Goal: Transaction & Acquisition: Purchase product/service

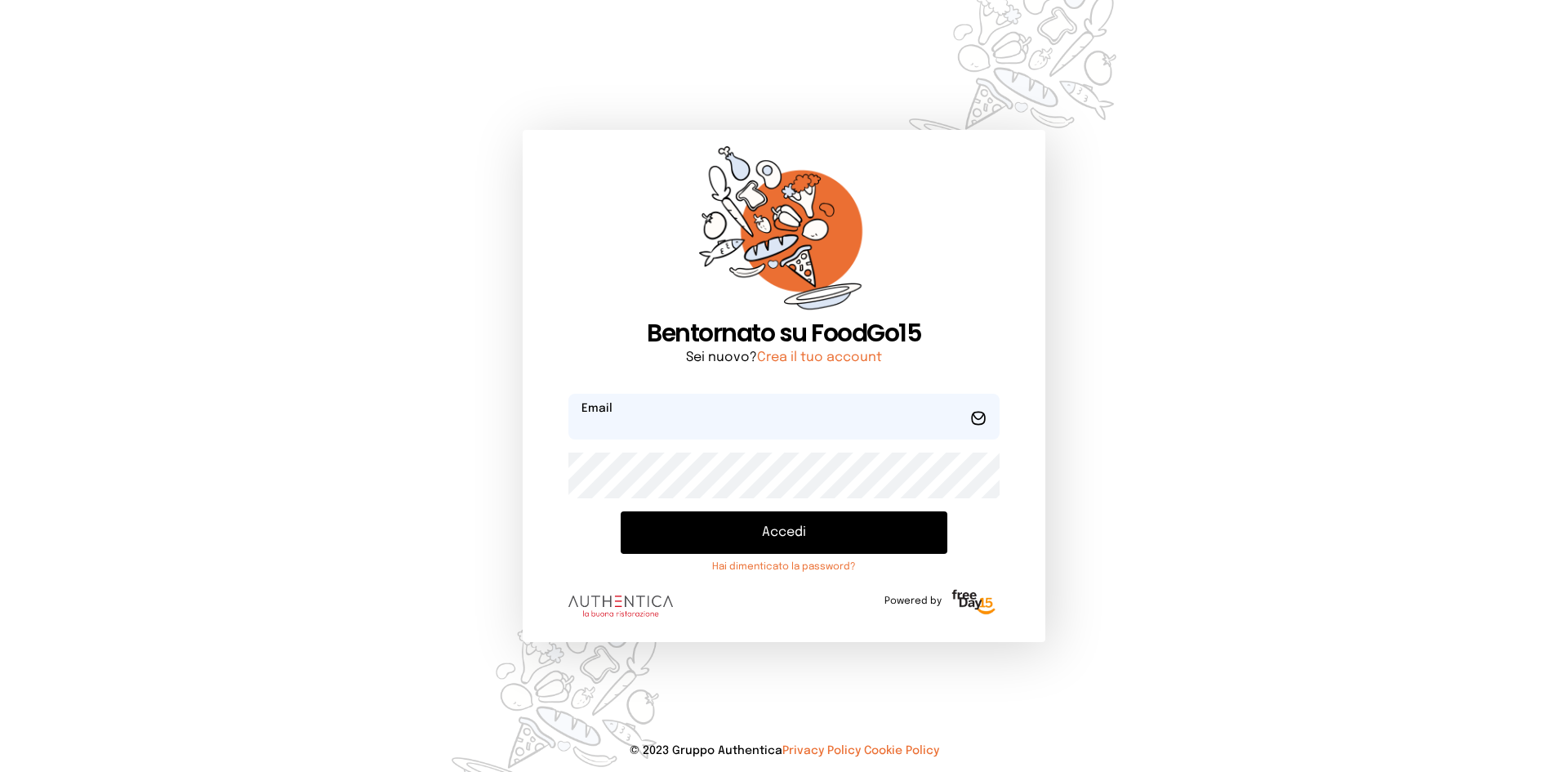
type input "**********"
click at [688, 537] on button "Accedi" at bounding box center [784, 532] width 327 height 43
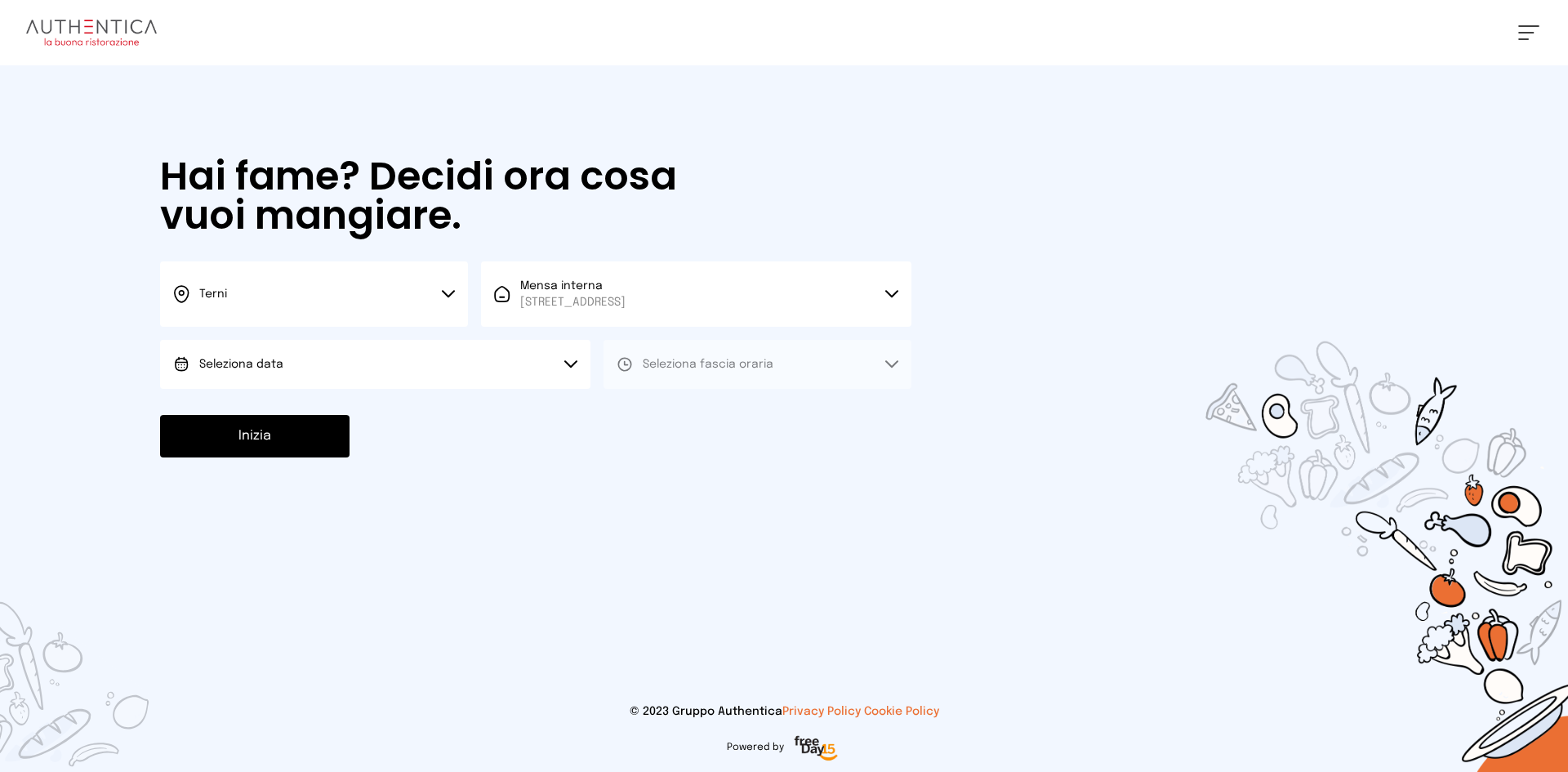
click at [346, 350] on button "Seleziona data" at bounding box center [375, 364] width 431 height 49
click at [322, 422] on li "[DATE], [DATE]" at bounding box center [375, 410] width 431 height 43
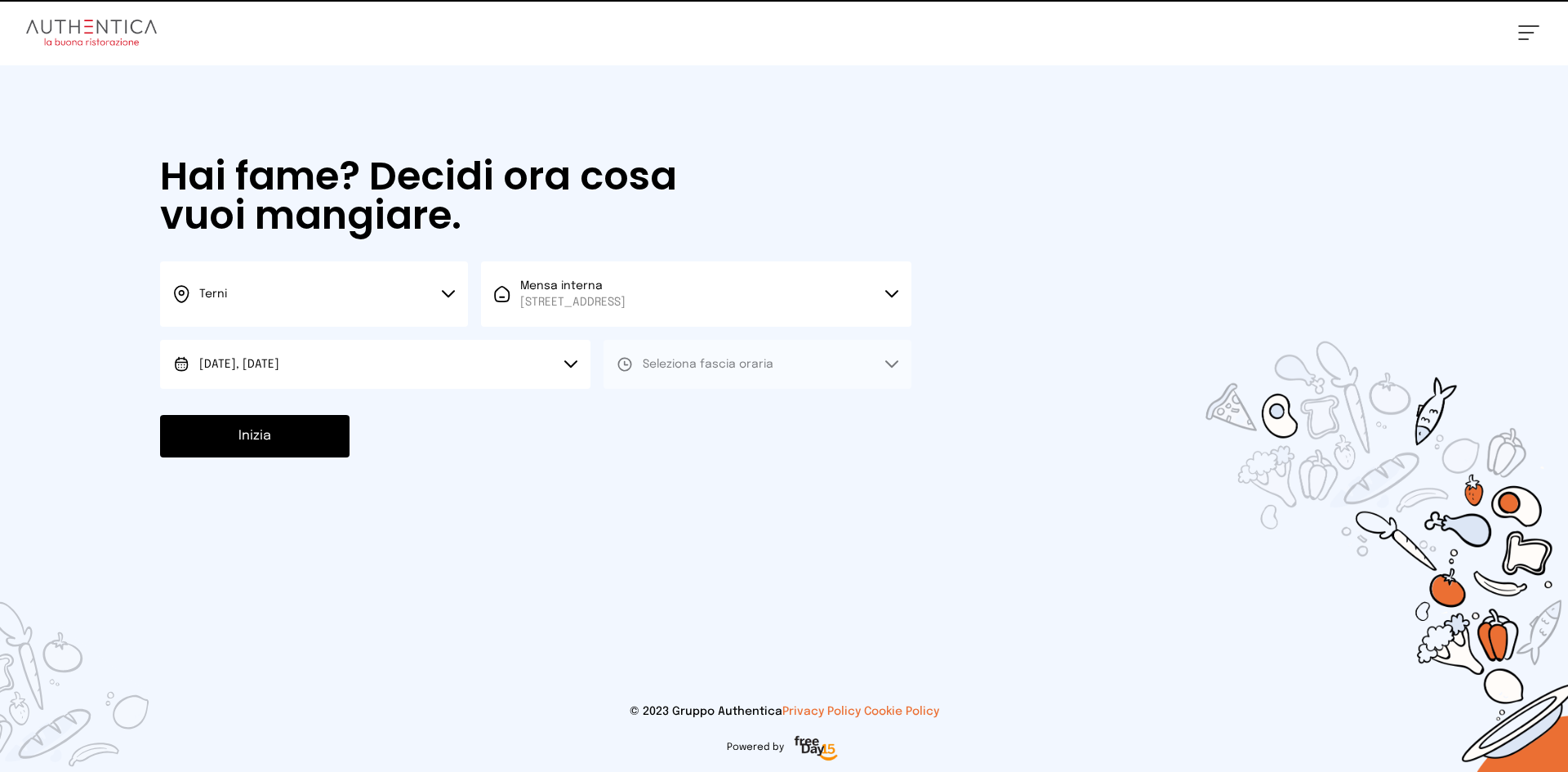
click at [833, 357] on button "Seleziona fascia oraria" at bounding box center [757, 364] width 308 height 49
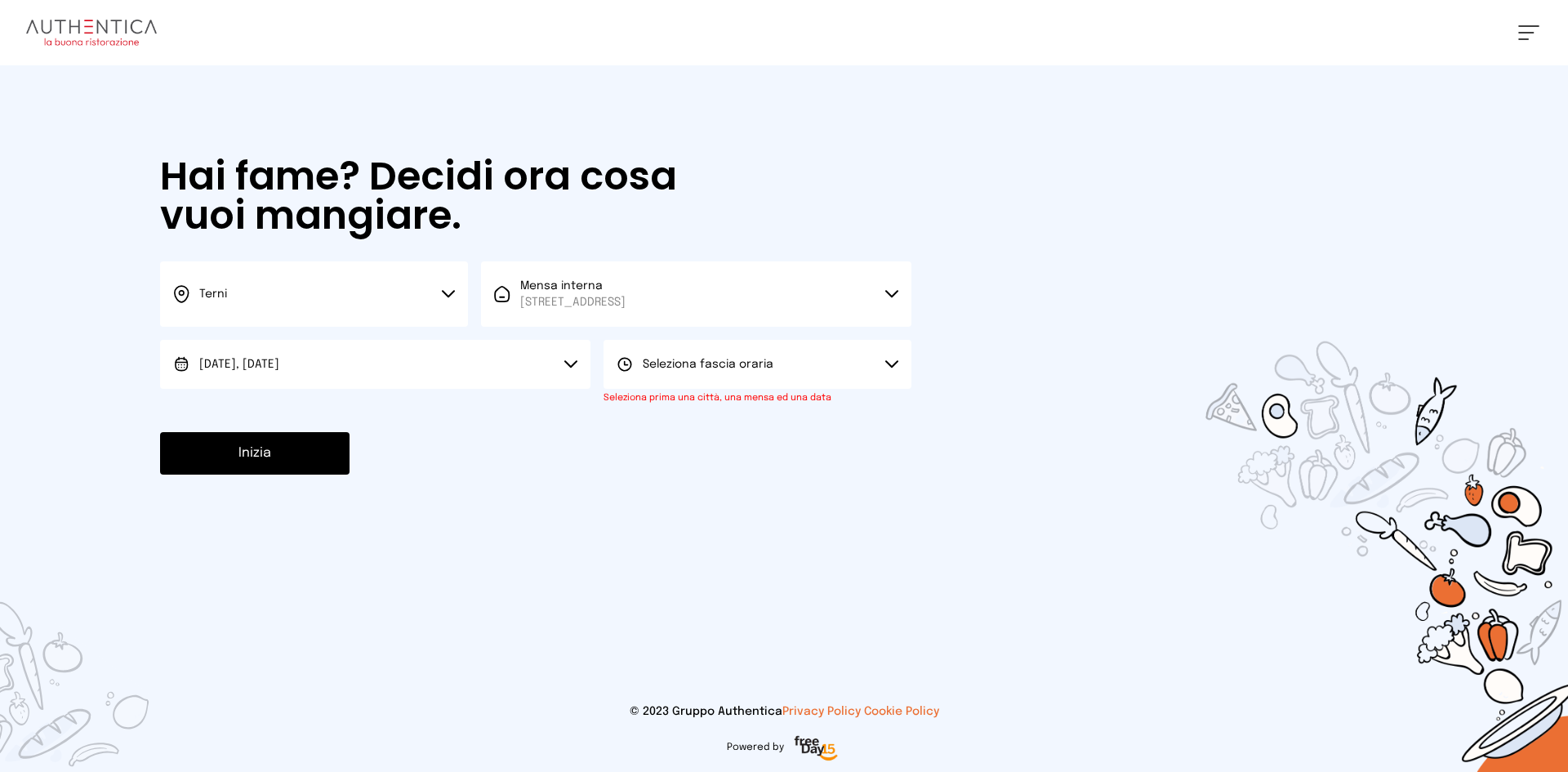
click at [784, 373] on button "Seleziona fascia oraria" at bounding box center [757, 364] width 308 height 49
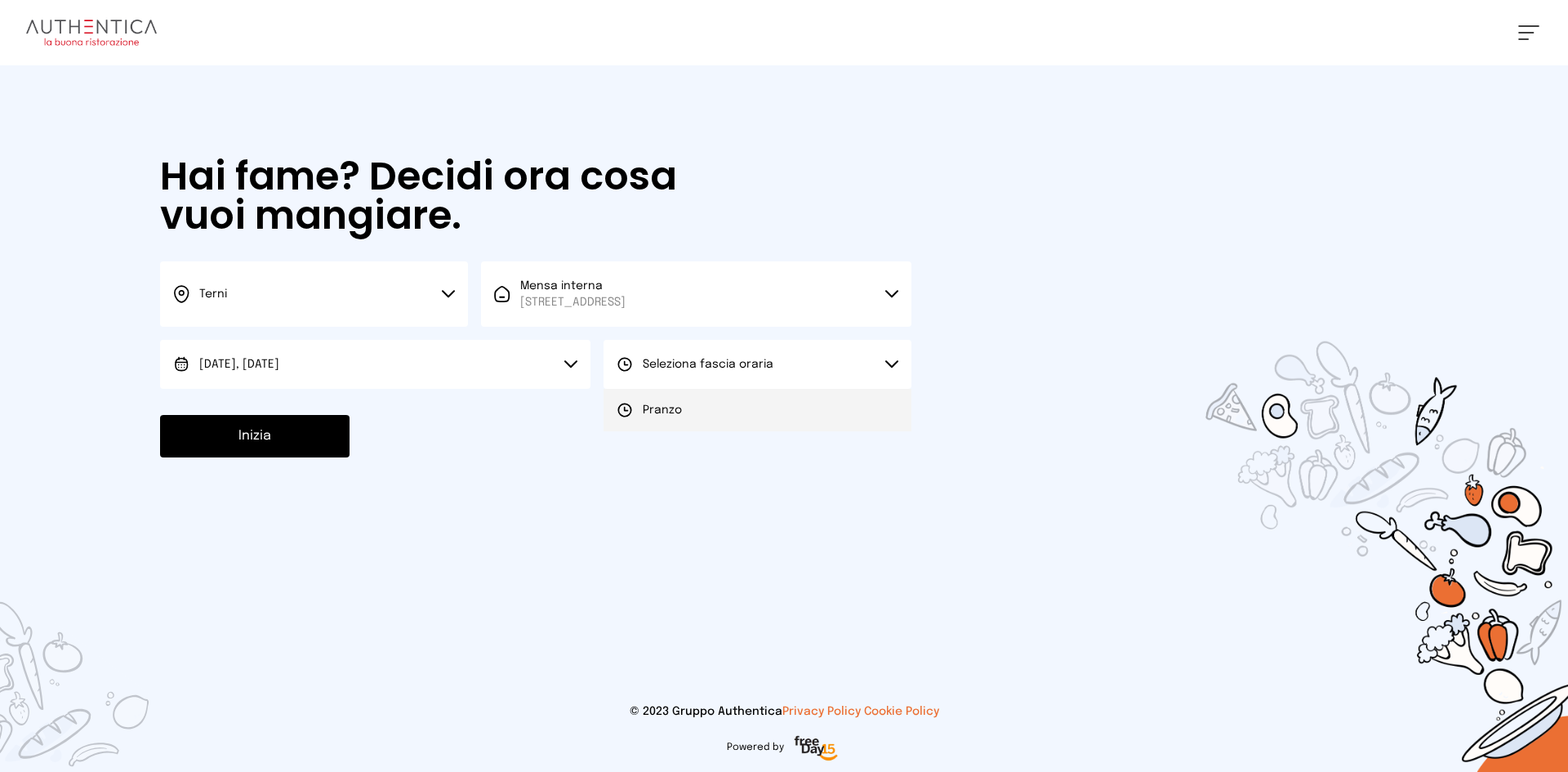
click at [753, 425] on li "Pranzo" at bounding box center [757, 410] width 308 height 43
click at [261, 431] on button "Inizia" at bounding box center [254, 436] width 189 height 43
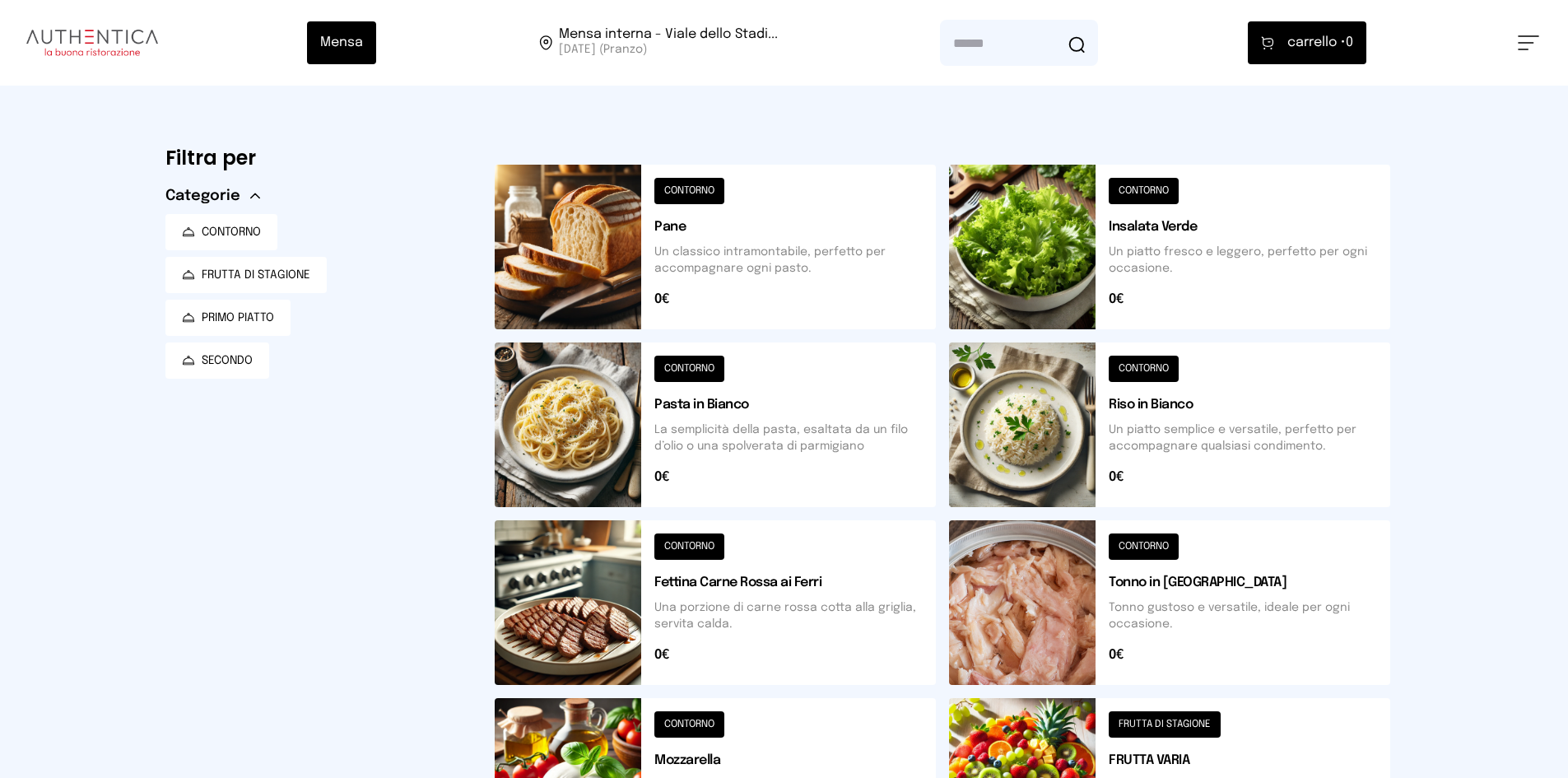
click at [586, 260] on button at bounding box center [715, 246] width 441 height 164
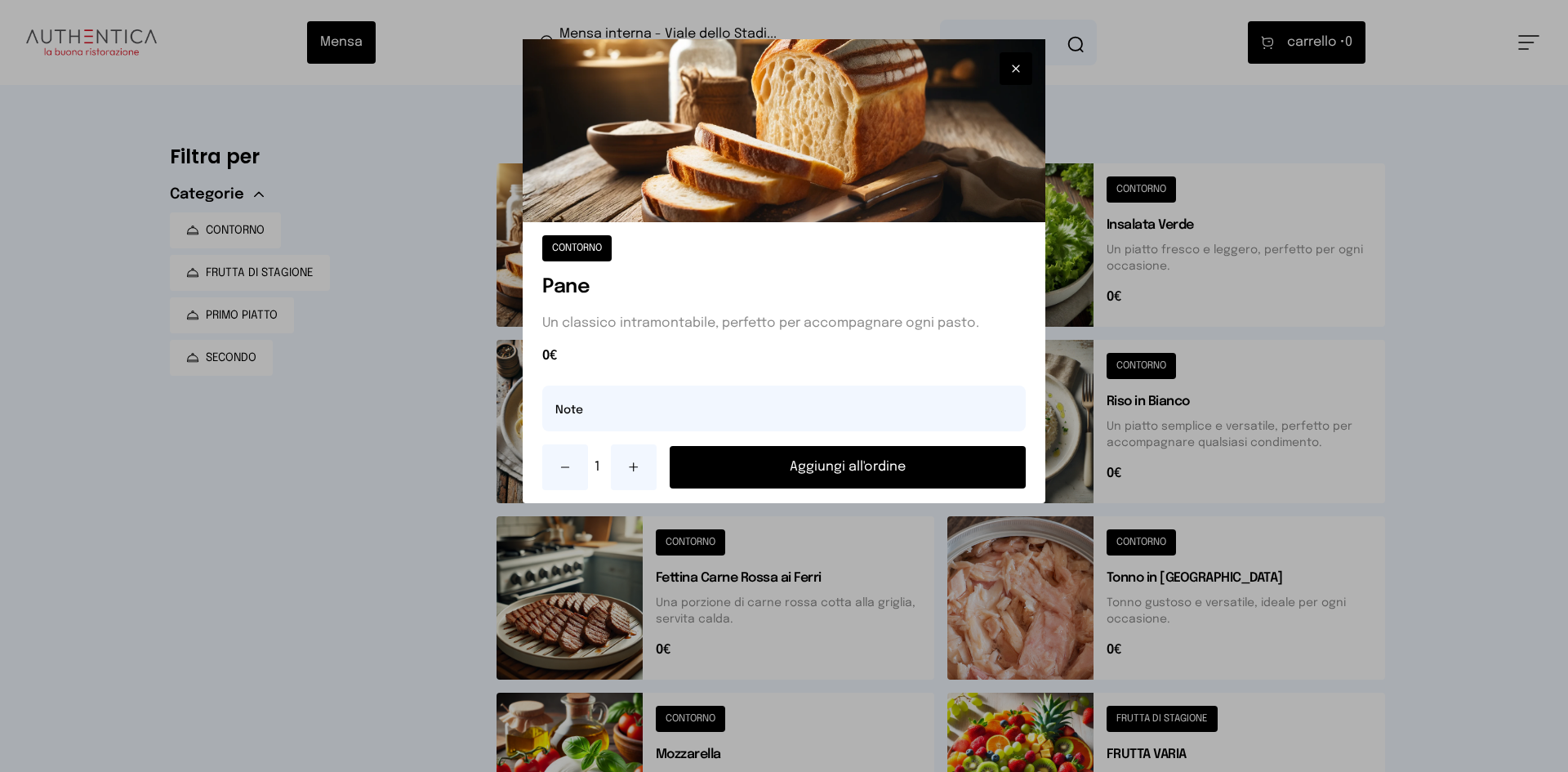
click at [844, 468] on button "Aggiungi all'ordine" at bounding box center [848, 467] width 356 height 43
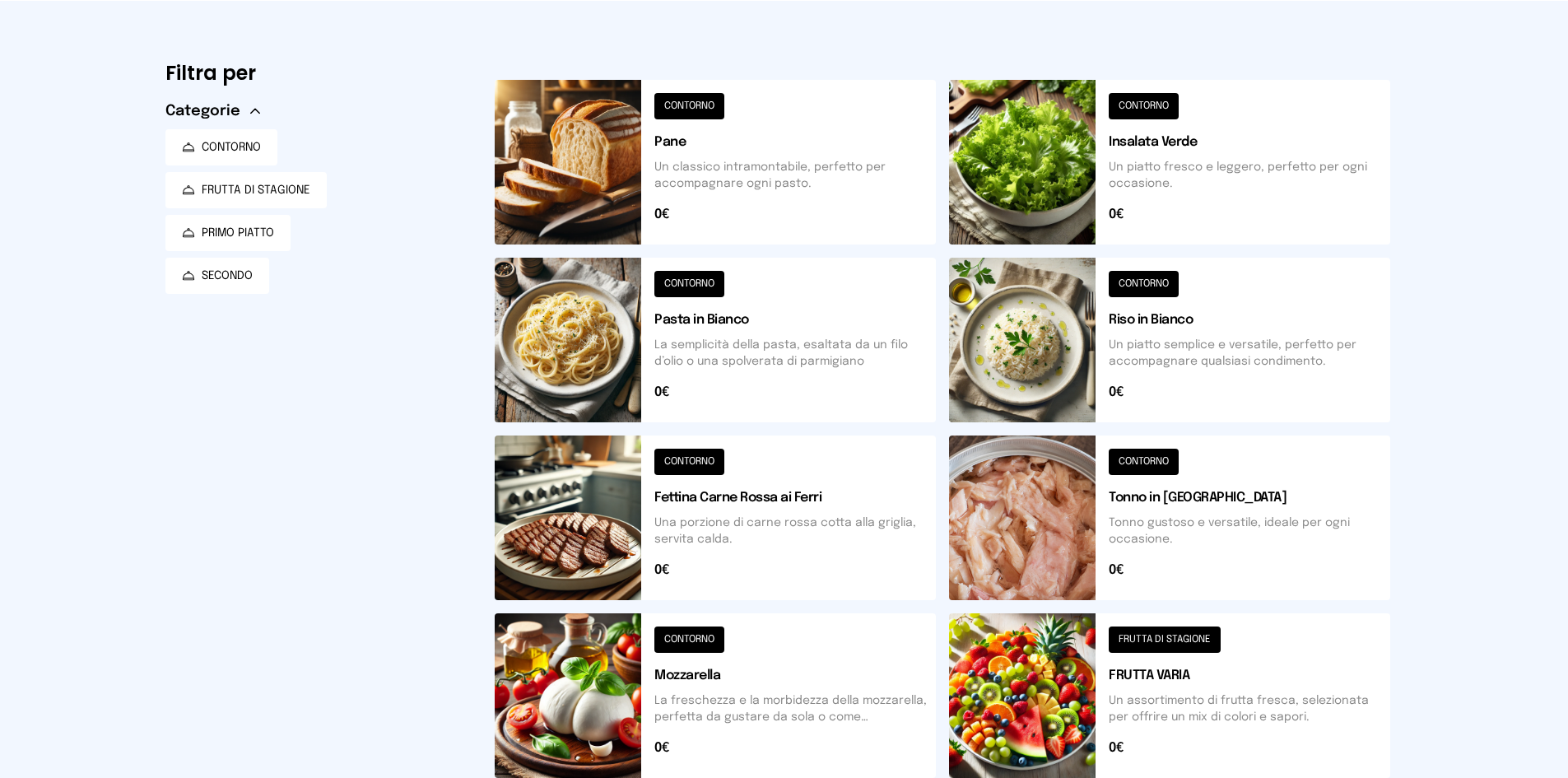
scroll to position [164, 0]
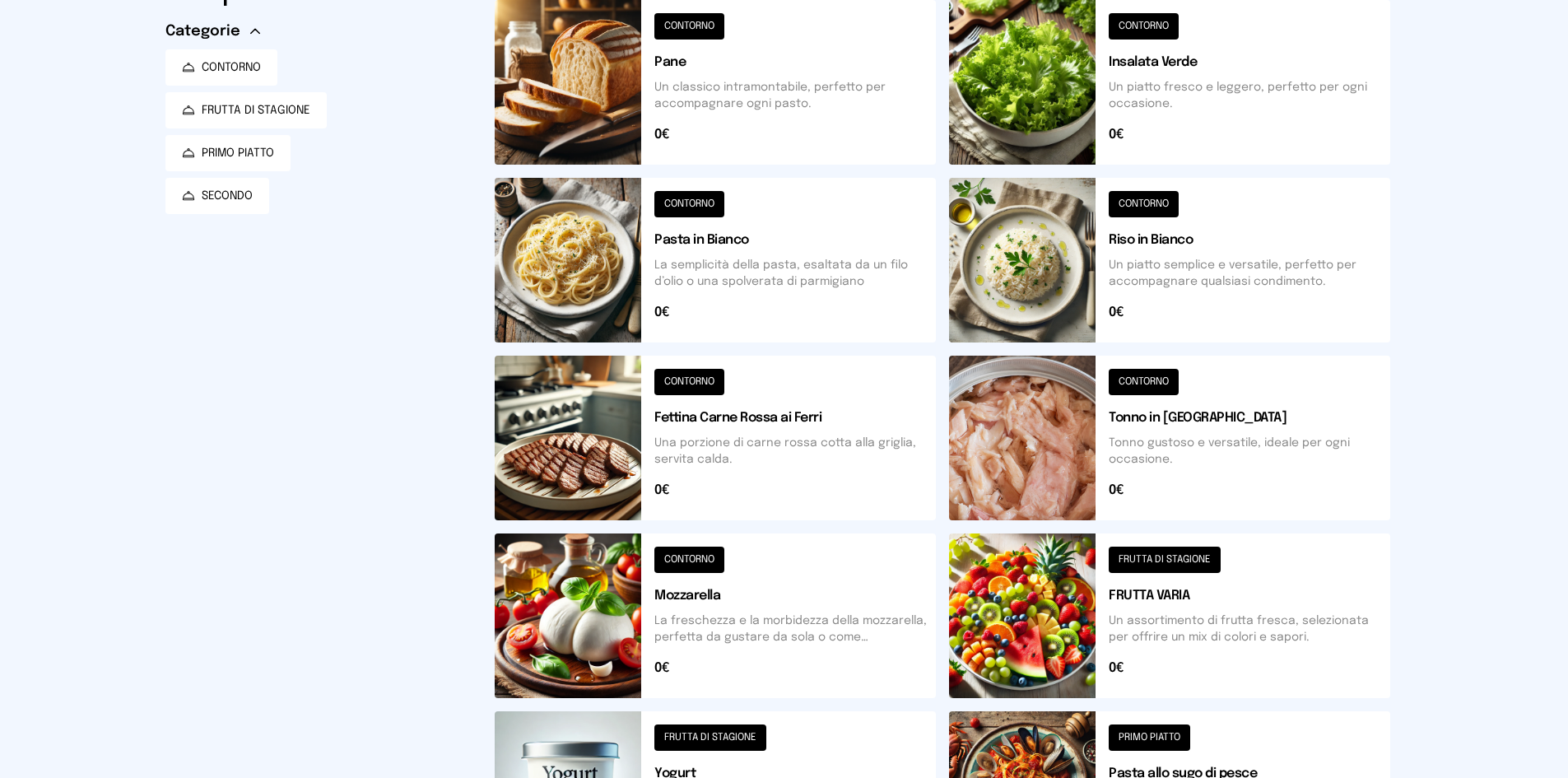
click at [1069, 412] on button at bounding box center [1169, 437] width 441 height 164
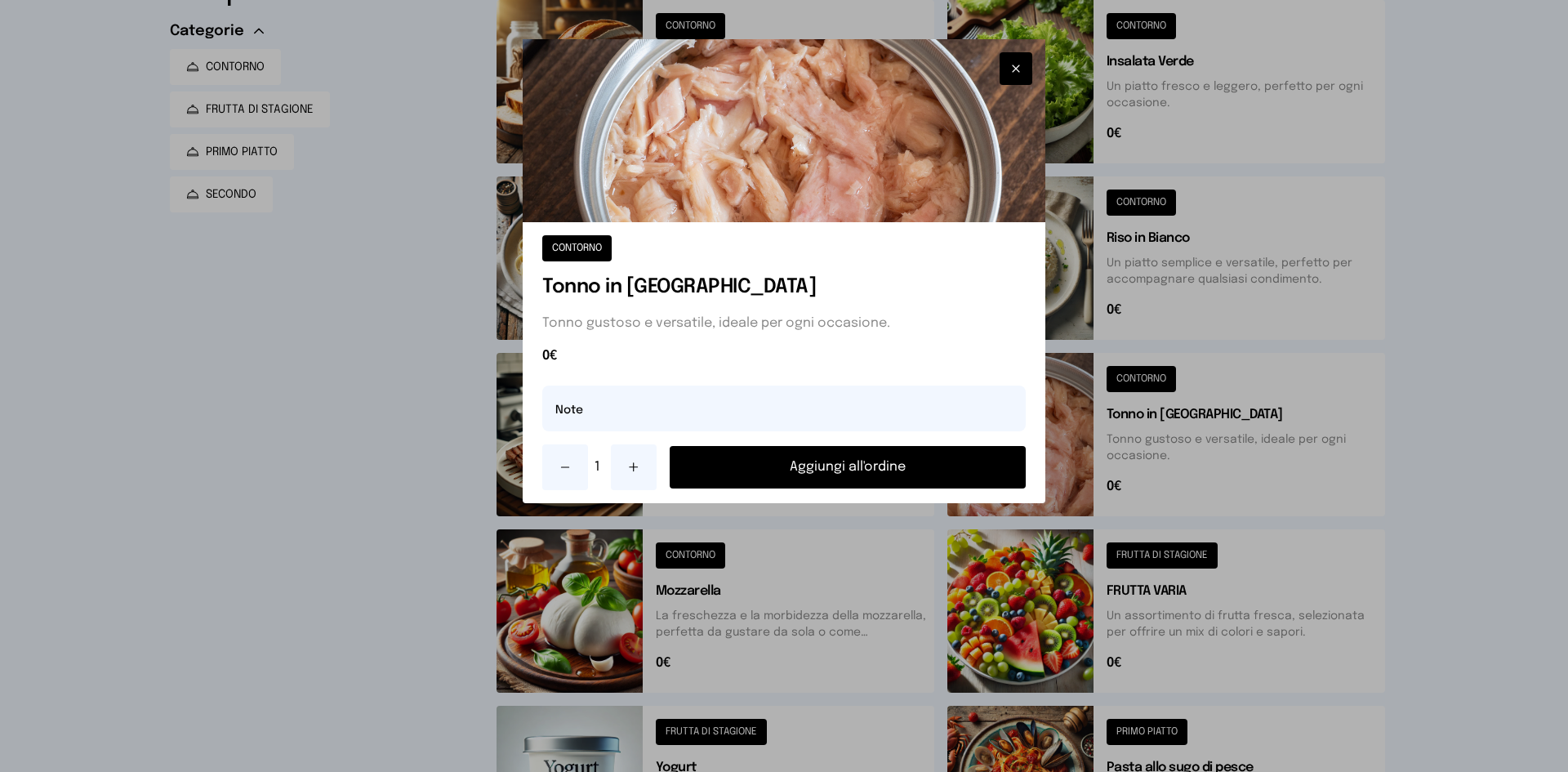
click at [914, 464] on button "Aggiungi all'ordine" at bounding box center [848, 467] width 356 height 43
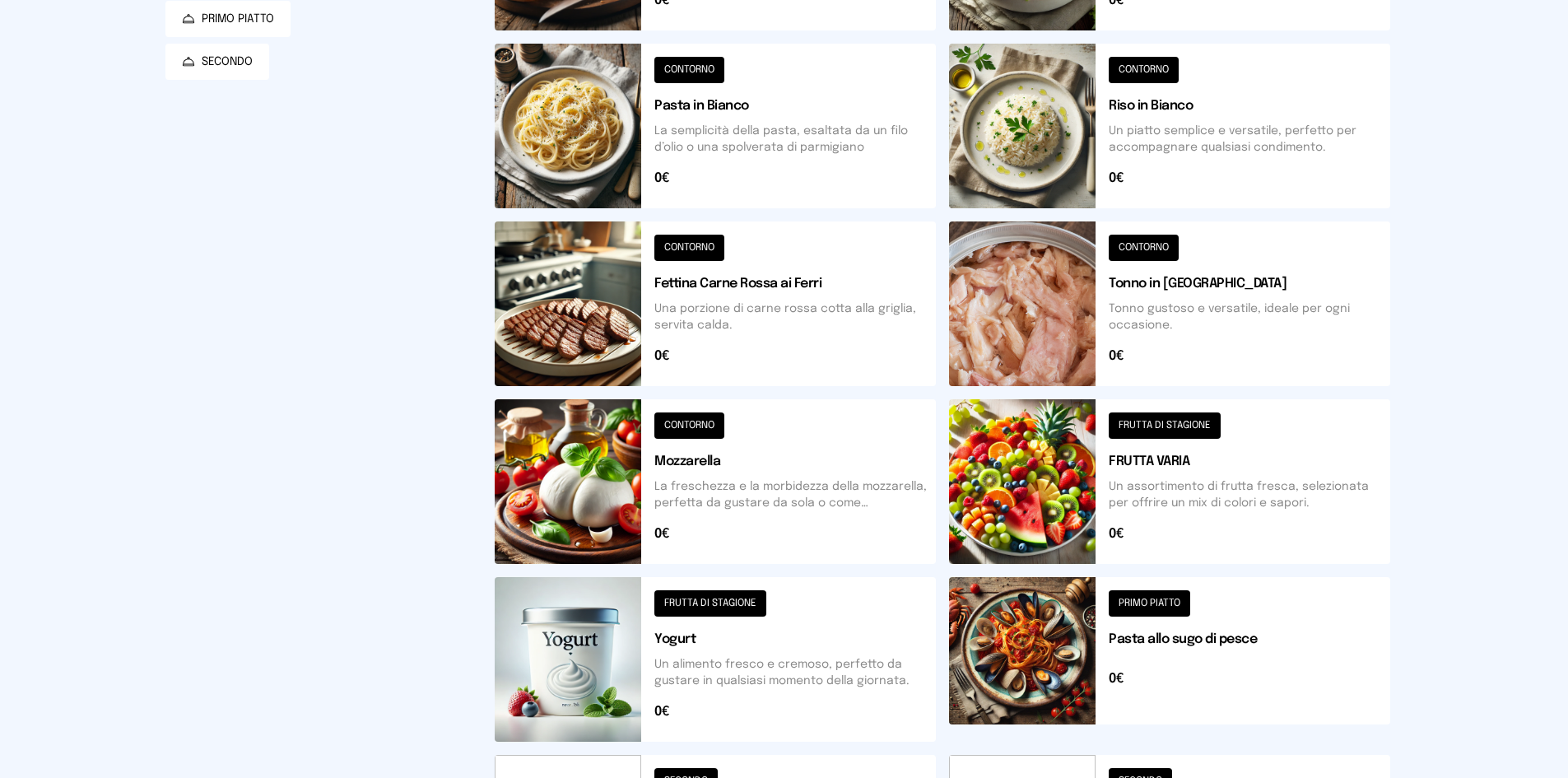
scroll to position [576, 0]
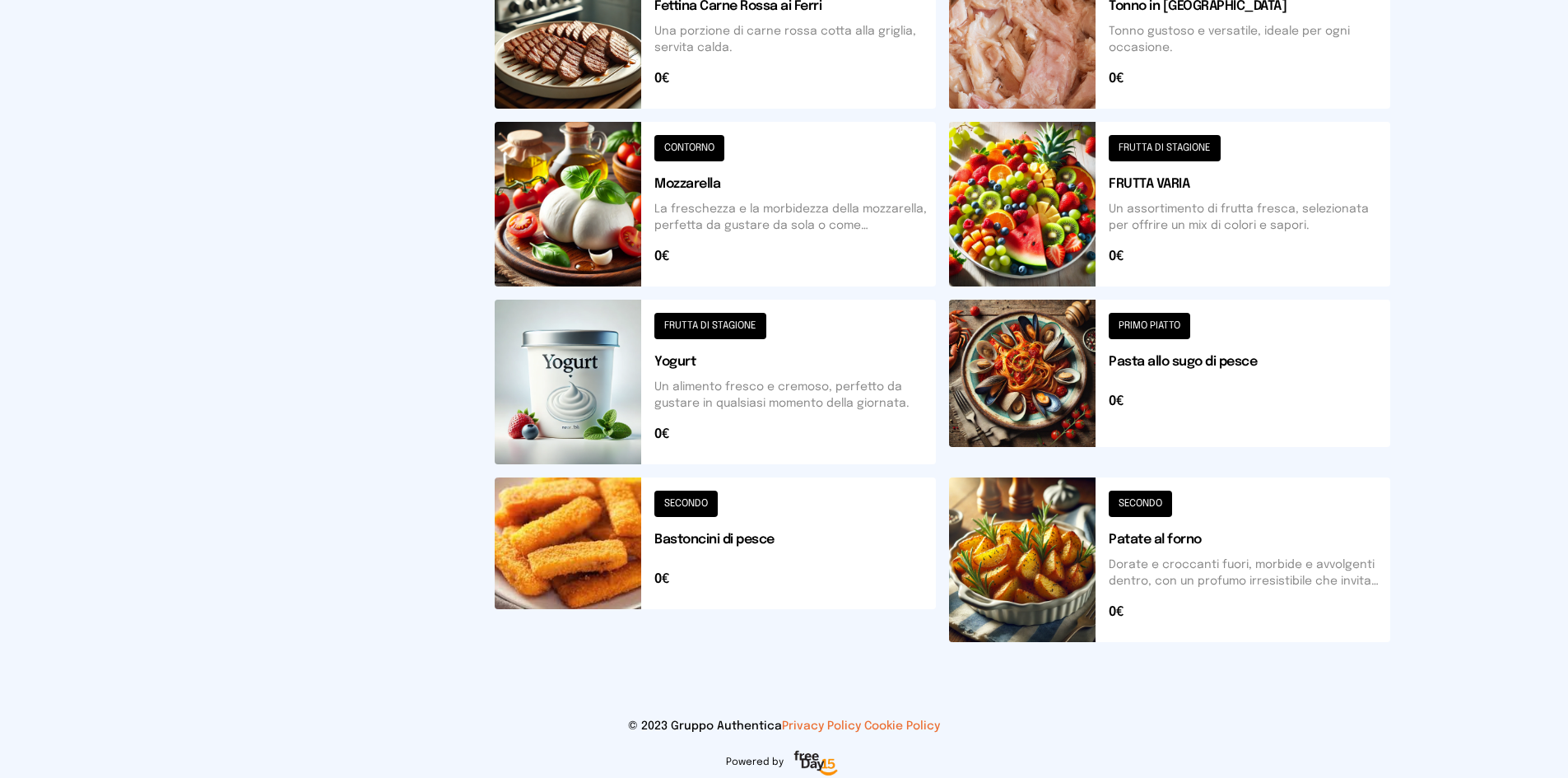
click at [604, 554] on button at bounding box center [715, 559] width 441 height 164
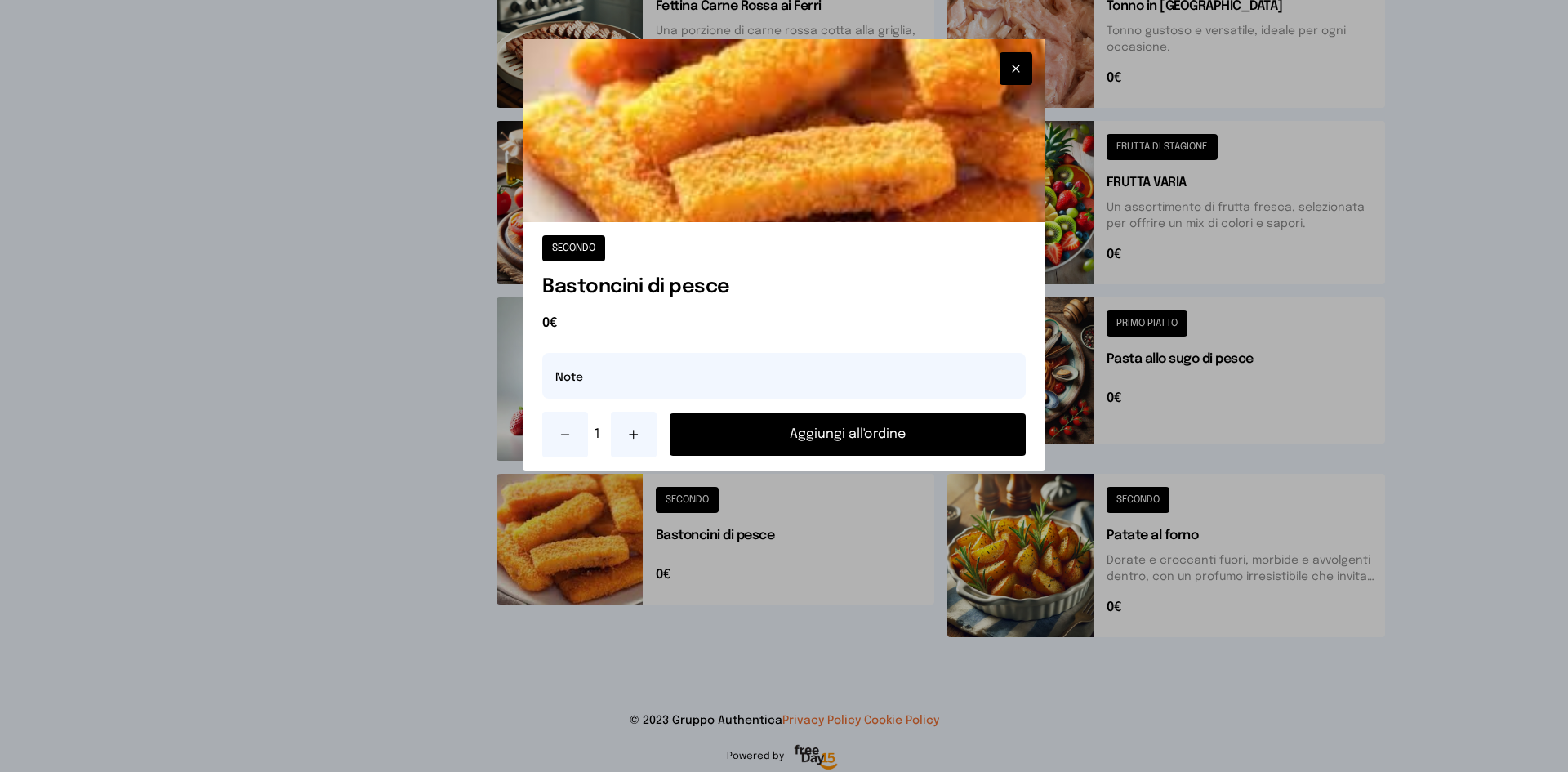
click at [620, 428] on button at bounding box center [633, 434] width 46 height 46
click at [686, 428] on button "Aggiungi all'ordine" at bounding box center [848, 434] width 356 height 43
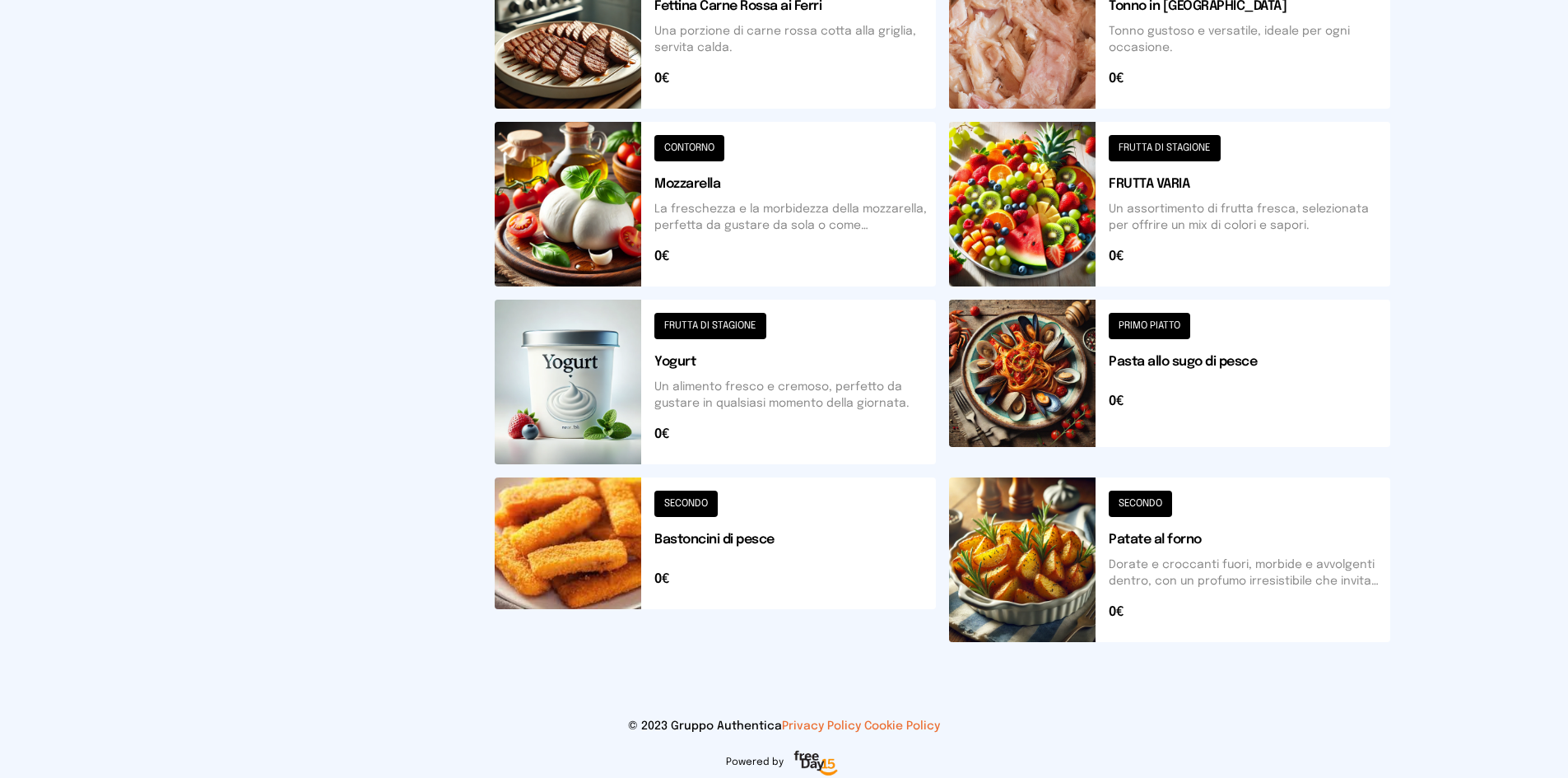
click at [1030, 353] on button at bounding box center [1169, 381] width 441 height 164
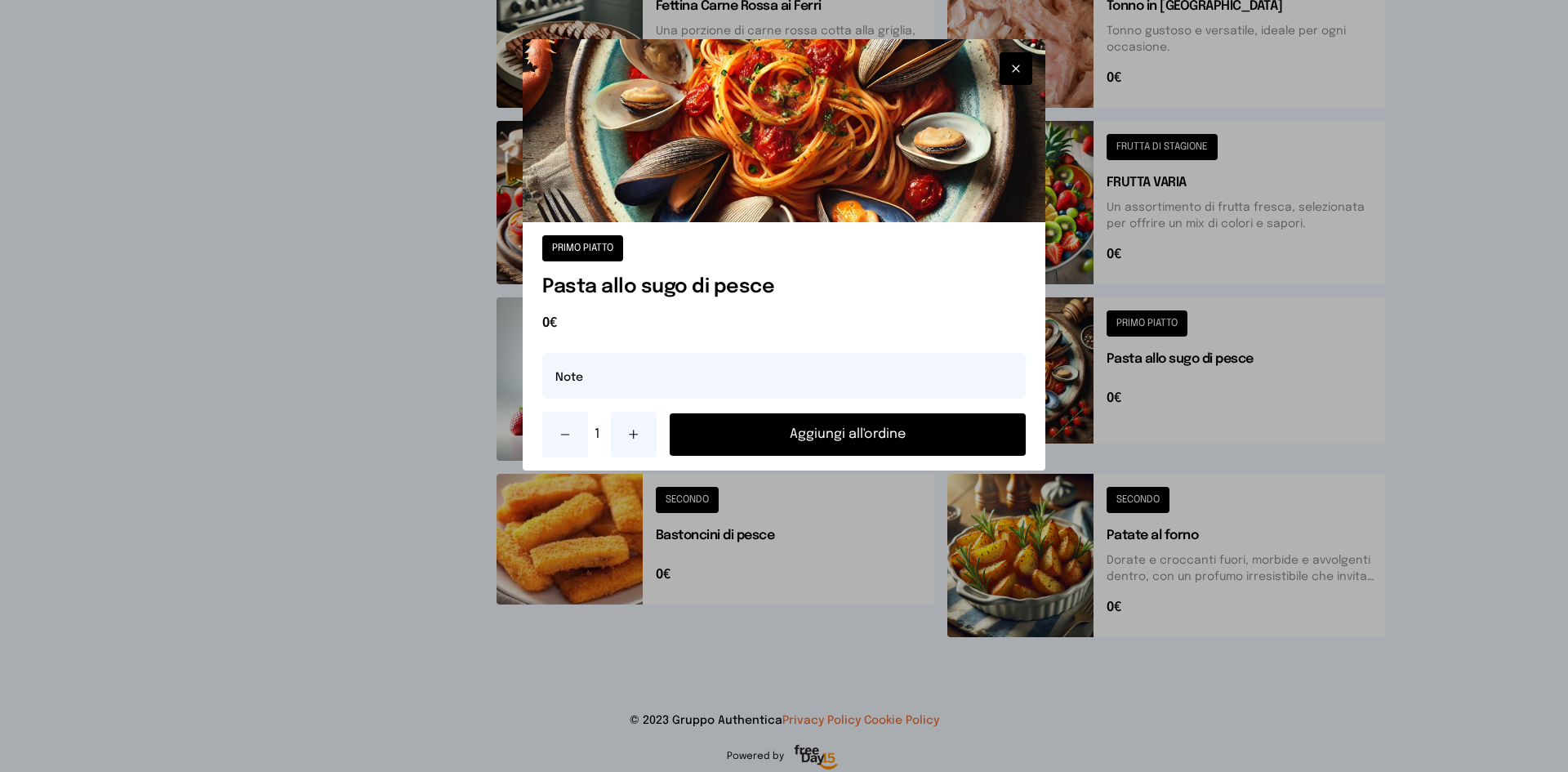
click at [890, 418] on button "Aggiungi all'ordine" at bounding box center [848, 434] width 356 height 43
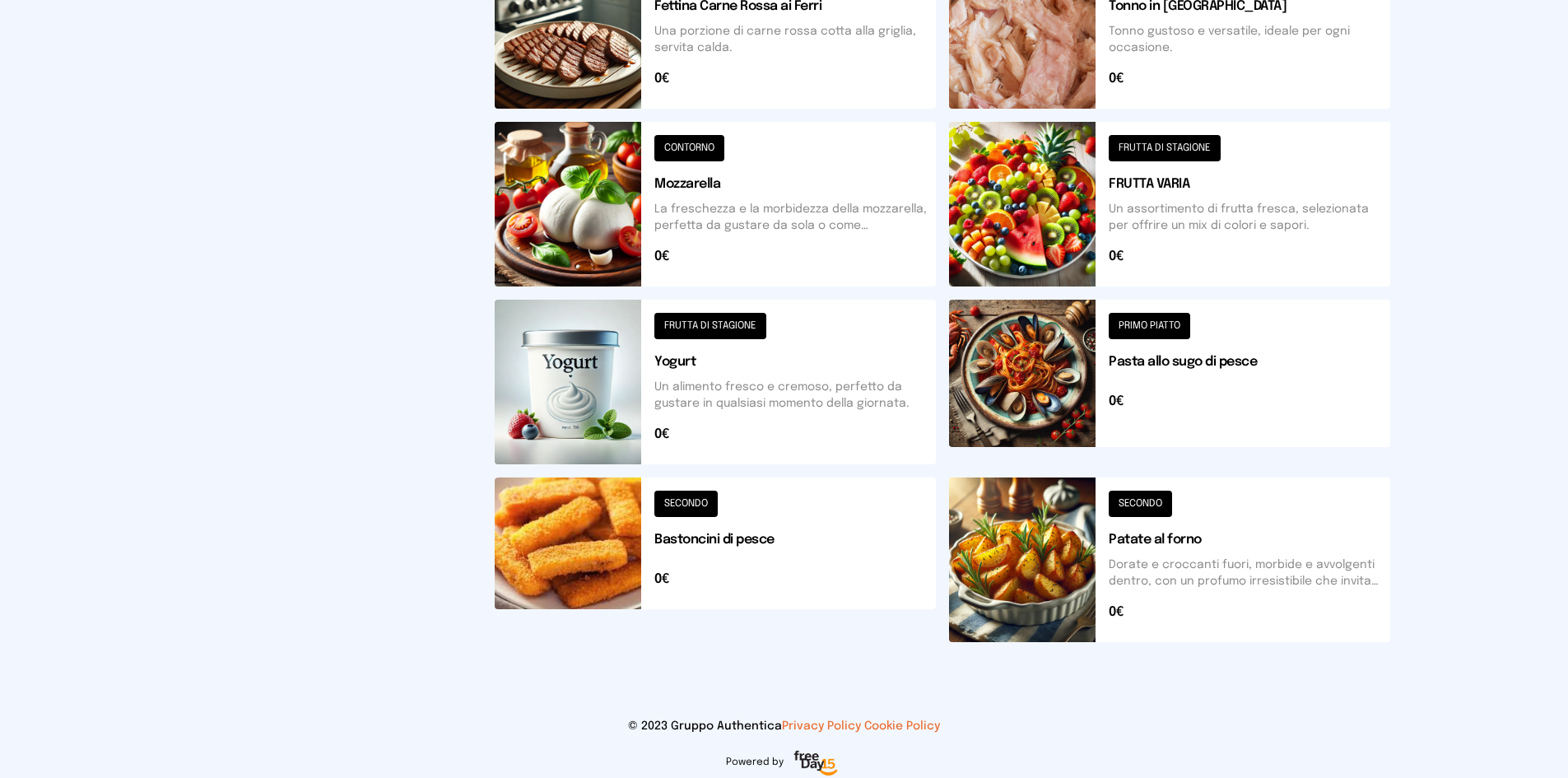
click at [980, 540] on button at bounding box center [1169, 559] width 441 height 164
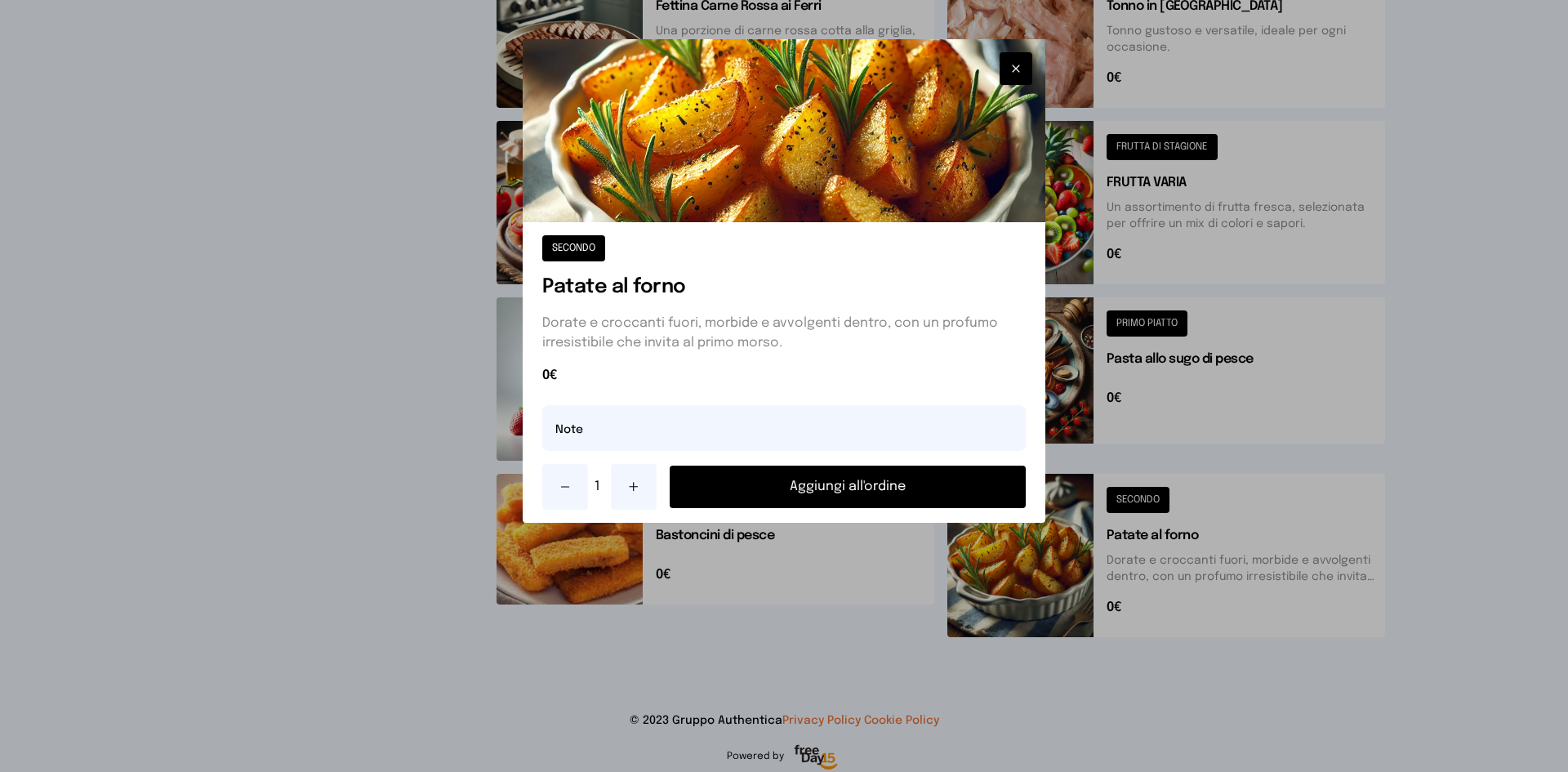
click at [970, 481] on button "Aggiungi all'ordine" at bounding box center [848, 486] width 356 height 43
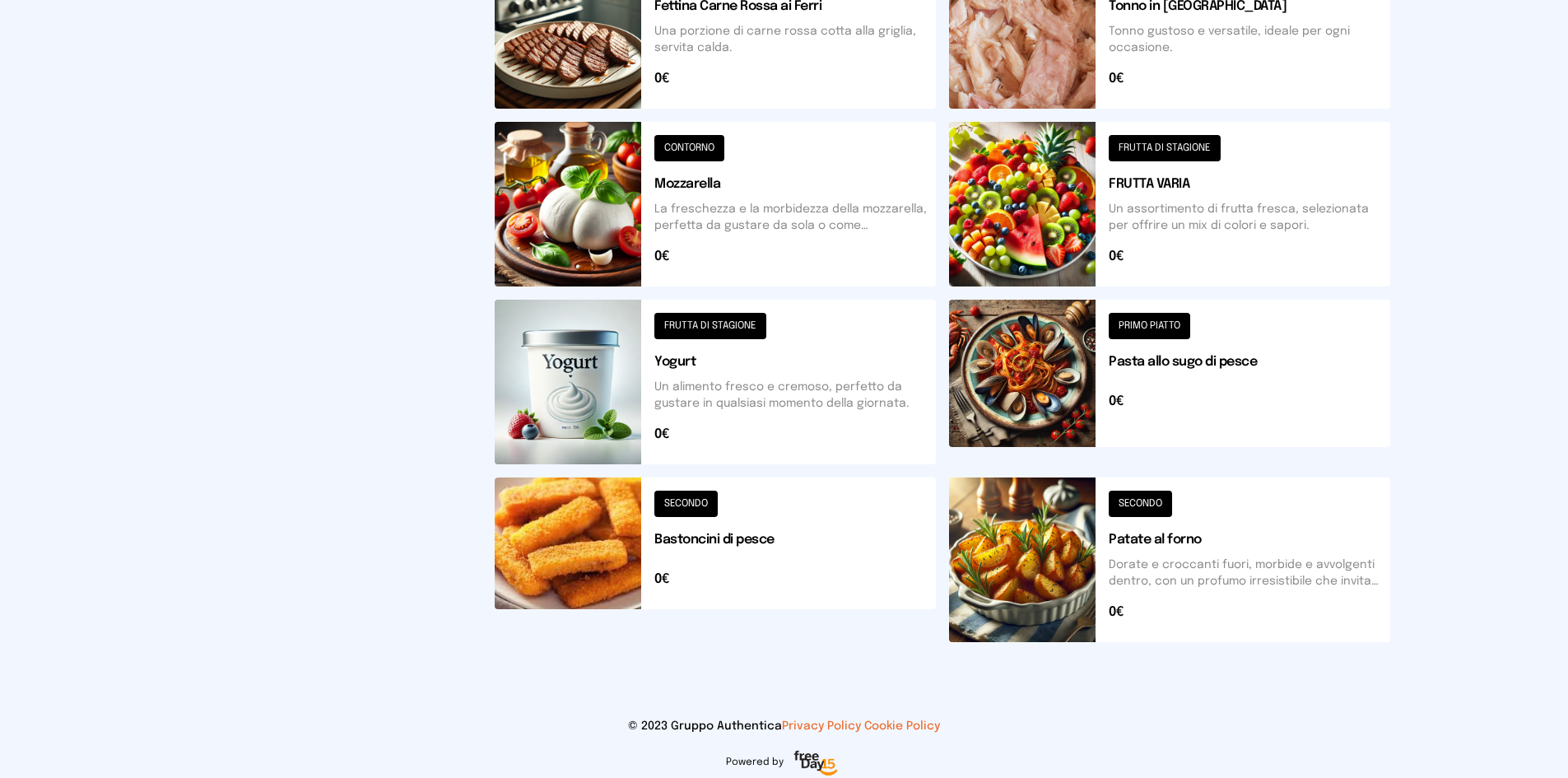
click at [532, 565] on button at bounding box center [715, 559] width 441 height 164
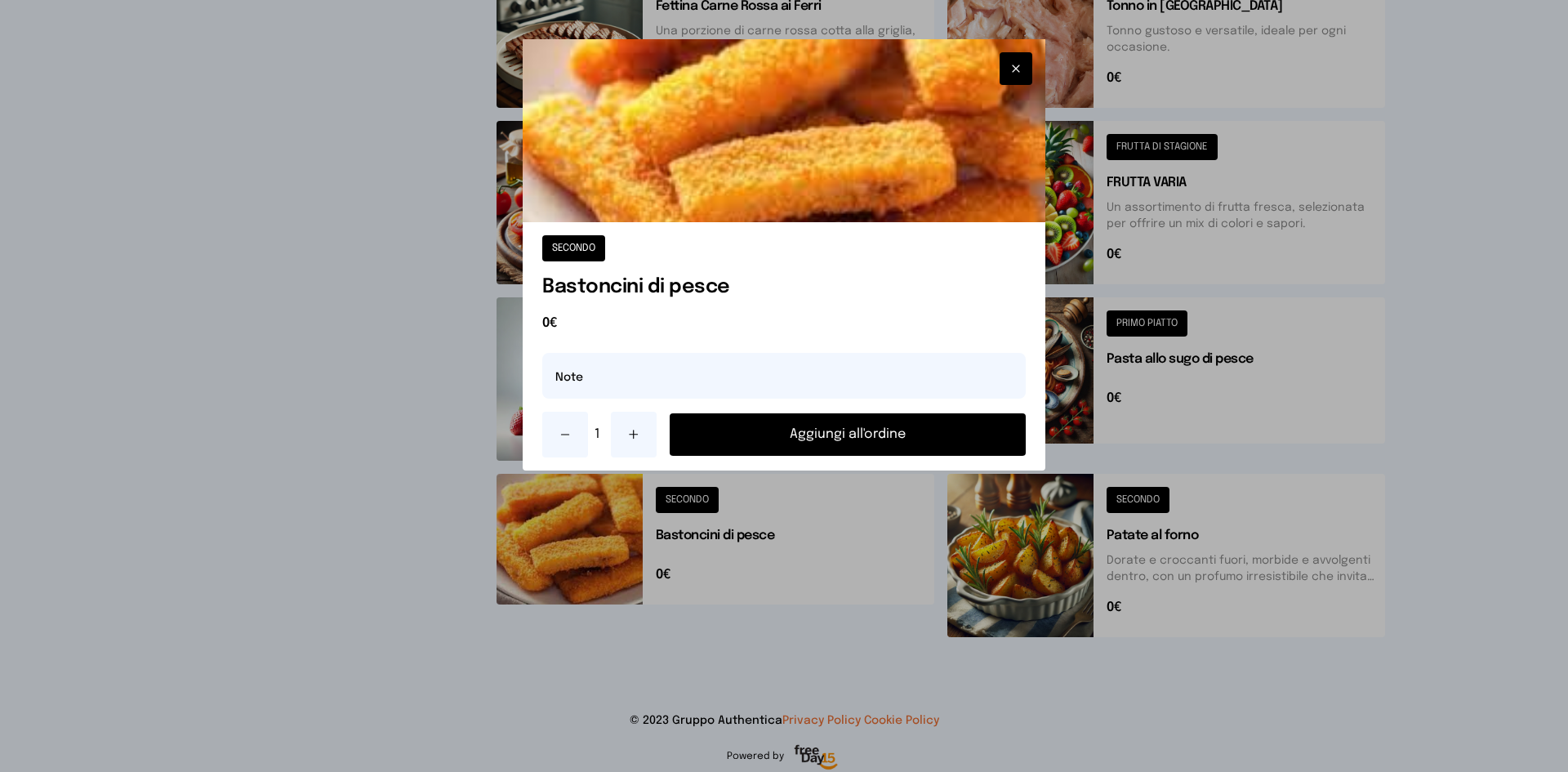
click at [887, 540] on div at bounding box center [784, 386] width 1568 height 772
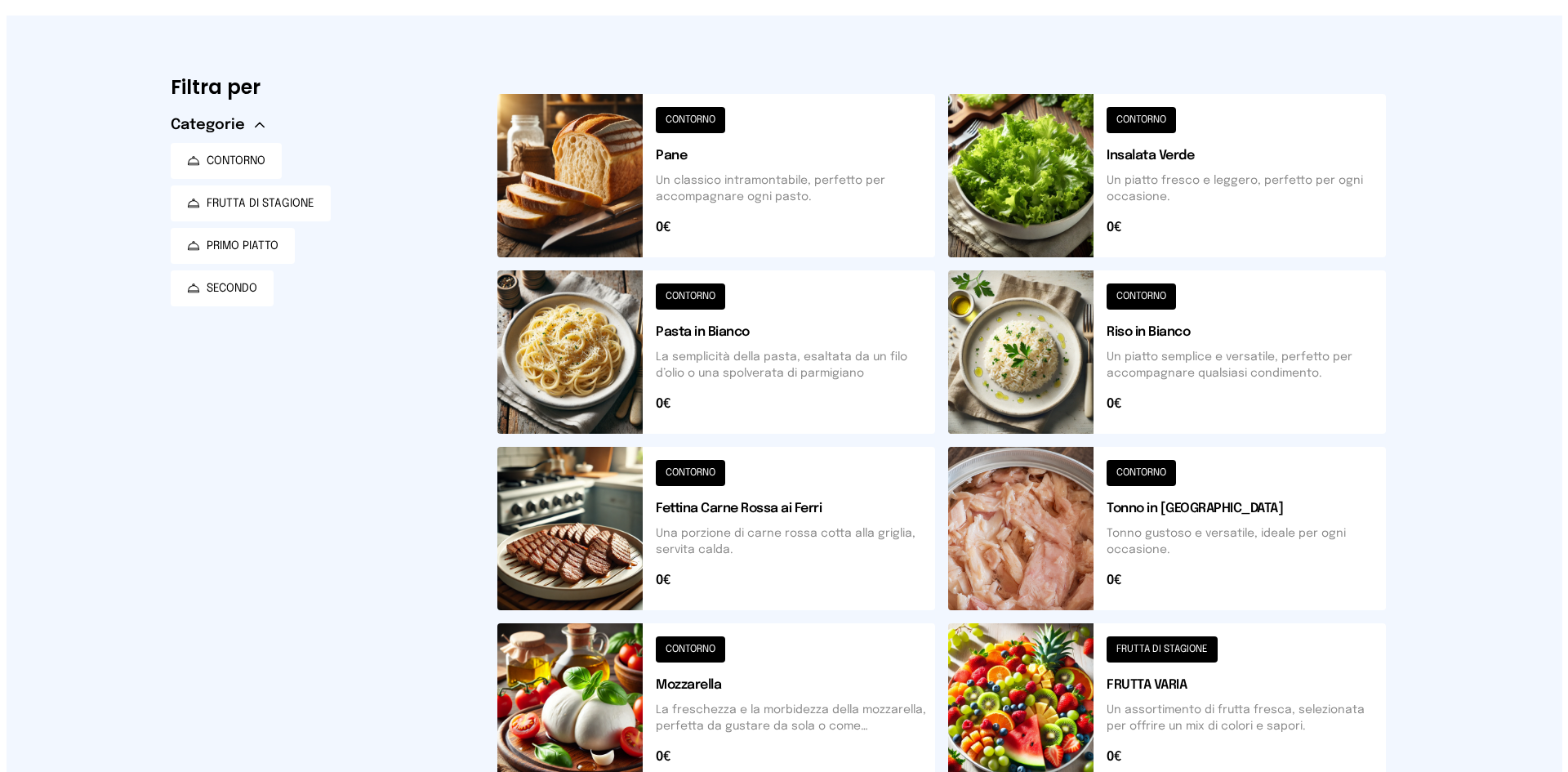
scroll to position [0, 0]
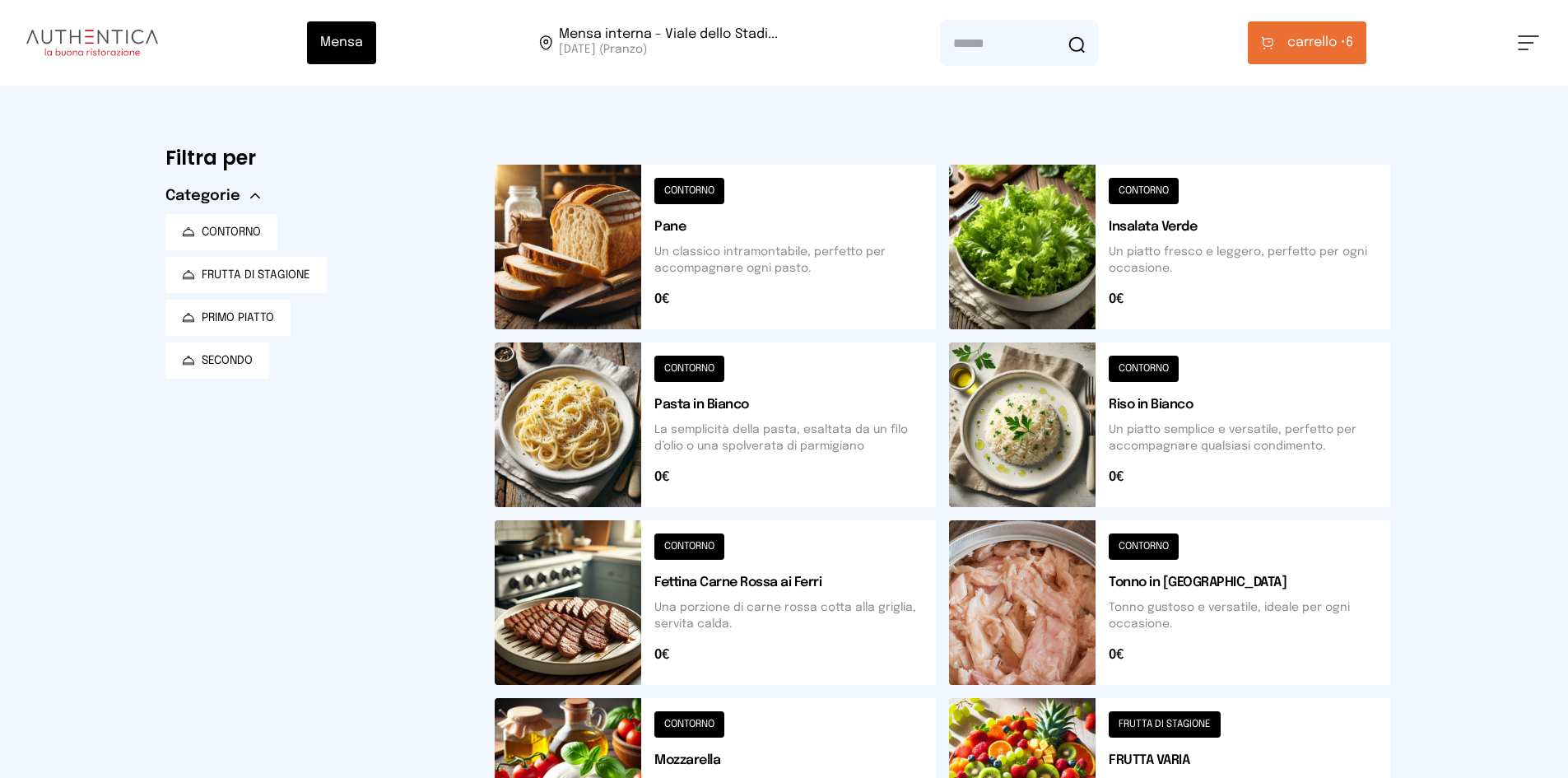
click at [1290, 63] on button "carrello • 6" at bounding box center [1307, 42] width 119 height 43
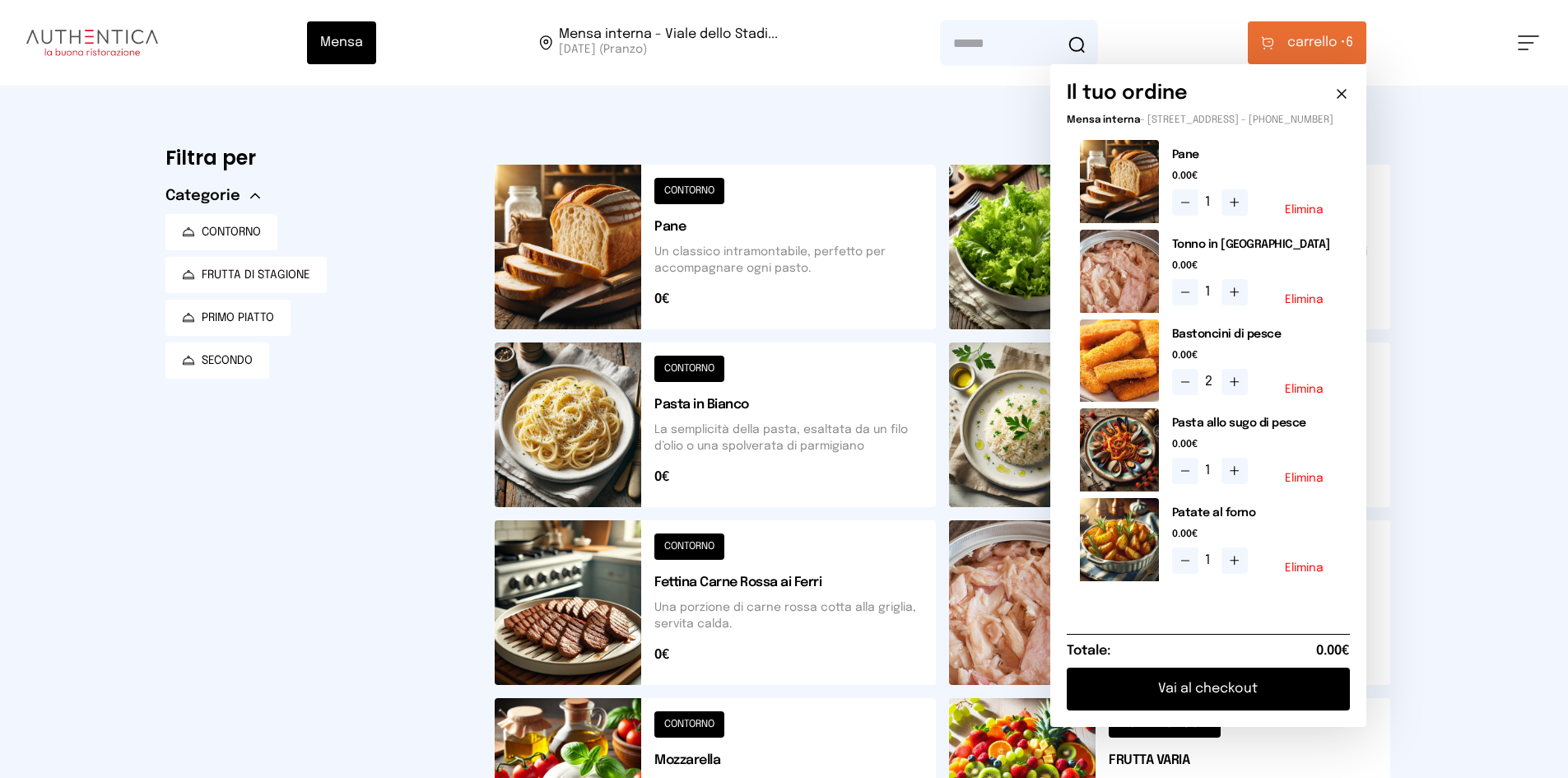
click at [1131, 679] on button "Vai al checkout" at bounding box center [1208, 689] width 283 height 43
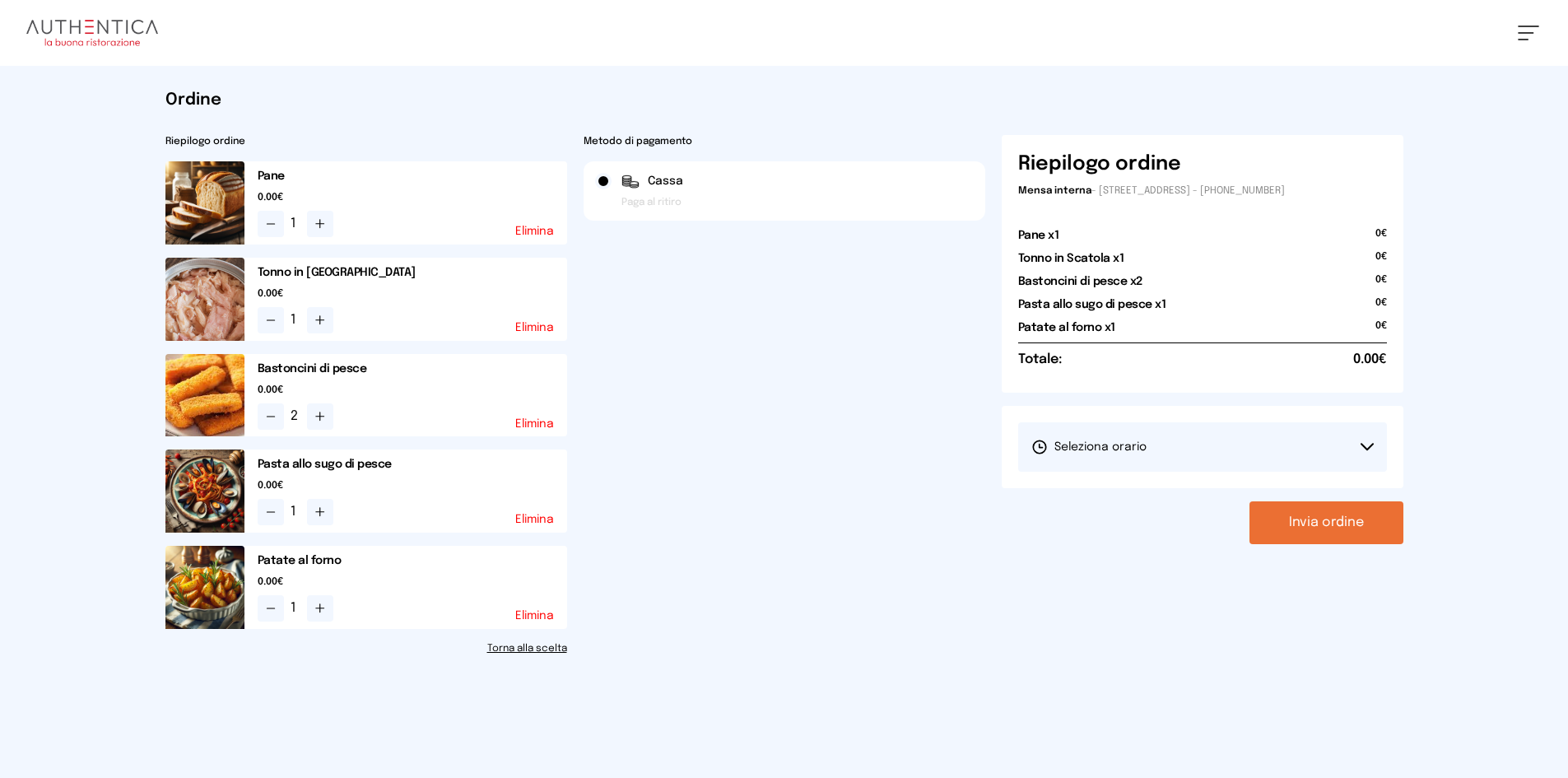
click at [1222, 454] on button "Seleziona orario" at bounding box center [1202, 447] width 368 height 50
click at [1171, 504] on li "1° Turno (13:00 - 15:00)" at bounding box center [1202, 492] width 368 height 43
click at [1349, 515] on button "Invia ordine" at bounding box center [1326, 523] width 154 height 43
